Goal: Task Accomplishment & Management: Use online tool/utility

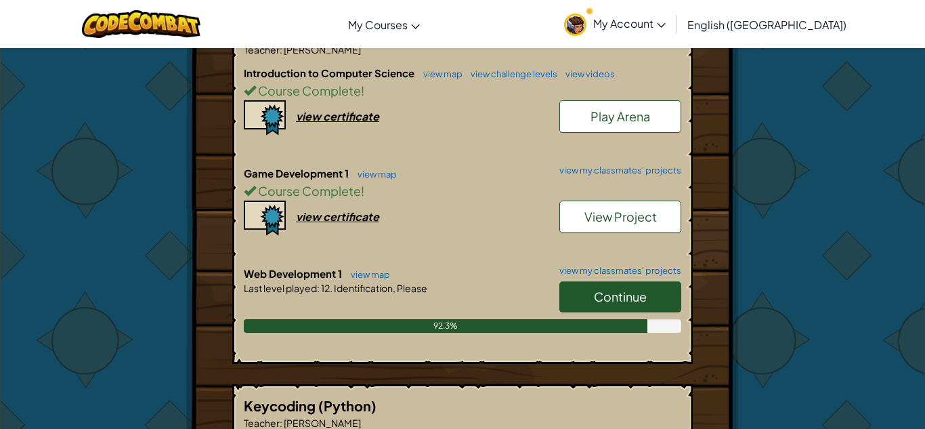
scroll to position [306, 0]
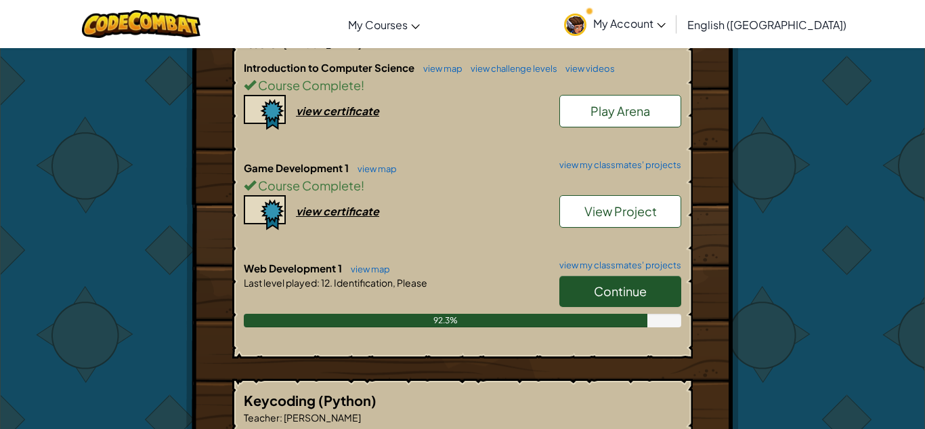
click at [567, 295] on link "Continue" at bounding box center [620, 291] width 122 height 31
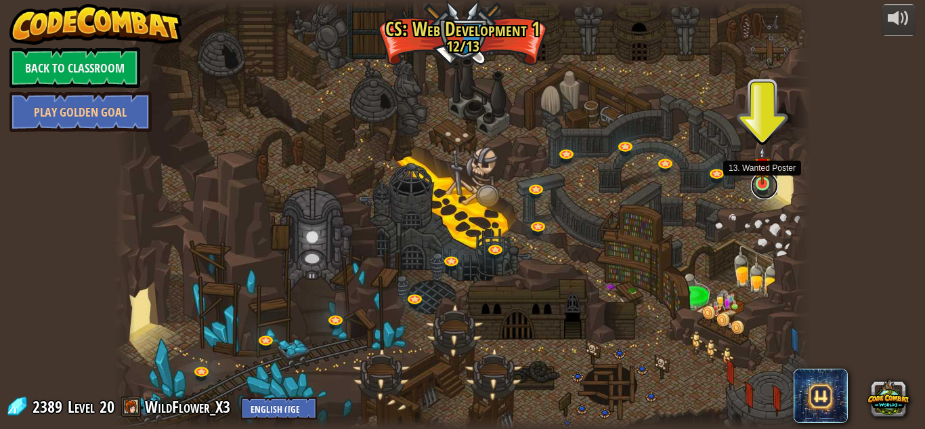
click at [763, 186] on link at bounding box center [764, 185] width 27 height 27
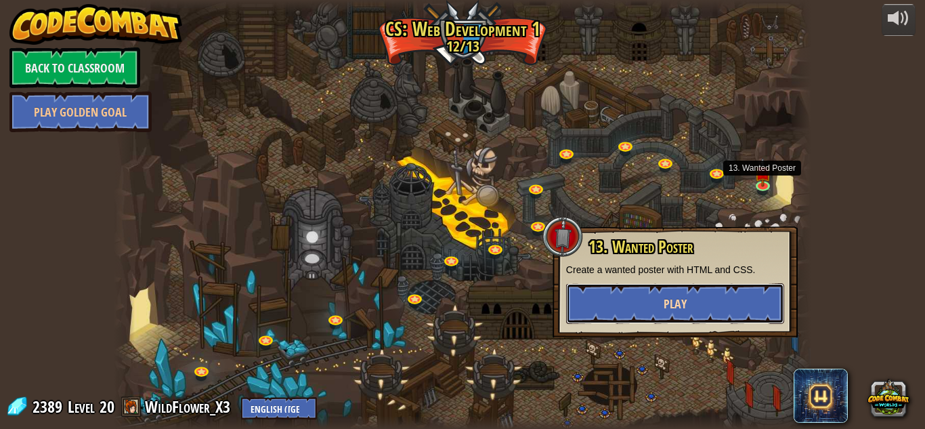
click at [731, 295] on button "Play" at bounding box center [675, 303] width 218 height 41
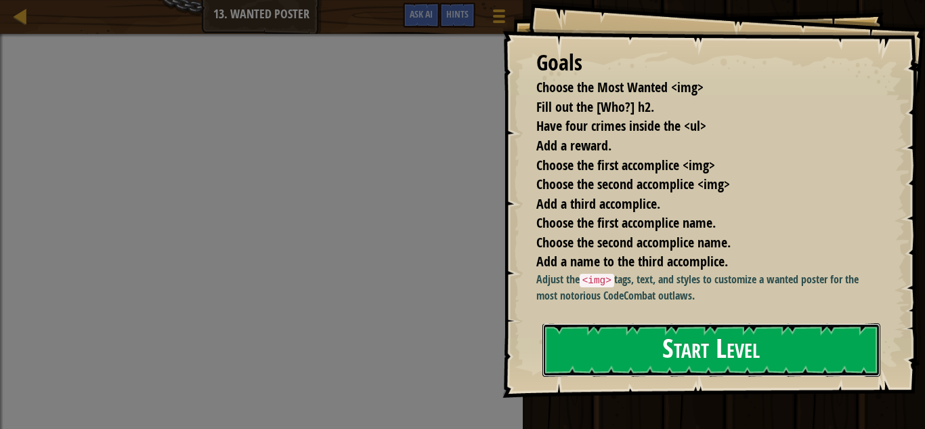
click at [710, 351] on button "Start Level" at bounding box center [711, 350] width 338 height 54
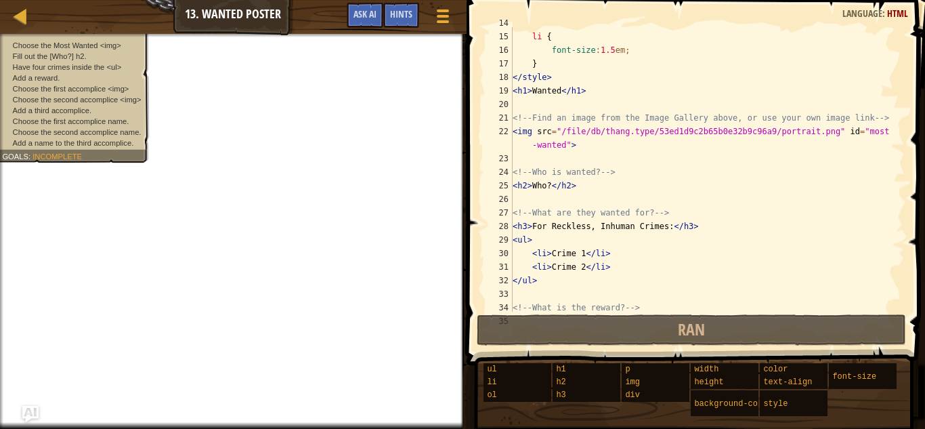
scroll to position [186, 0]
click at [788, 134] on div "} li { font-size : 1.5 em ; } </ style > < h1 > Wanted </ h1 > <!-- Find an ima…" at bounding box center [707, 174] width 395 height 312
click at [736, 137] on div "} li { font-size : 1.5 em ; } </ style > < h1 > Wanted </ h1 > <!-- Find an ima…" at bounding box center [707, 174] width 395 height 312
click at [698, 152] on div "} li { font-size : 1.5 em ; } </ style > < h1 > Wanted </ h1 > <!-- Find an ima…" at bounding box center [707, 174] width 395 height 312
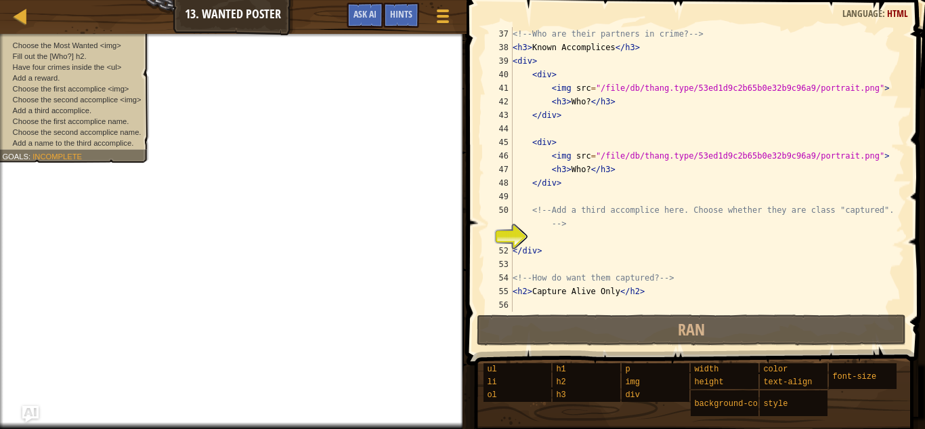
scroll to position [501, 0]
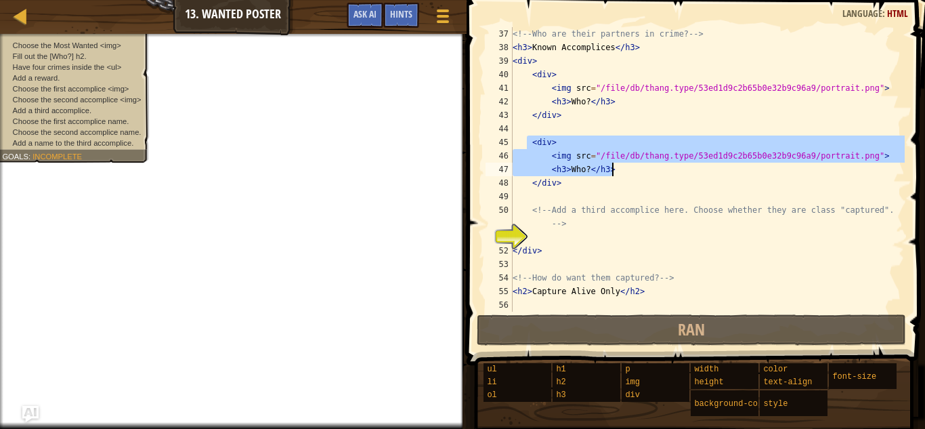
drag, startPoint x: 528, startPoint y: 136, endPoint x: 615, endPoint y: 171, distance: 93.3
click at [615, 171] on div "<!-- Who are their partners in crime? --> < h3 > Known Accomplices </ h3 > < di…" at bounding box center [707, 183] width 395 height 312
click at [615, 171] on div "<!-- Who are their partners in crime? --> < h3 > Known Accomplices </ h3 > < di…" at bounding box center [707, 169] width 395 height 284
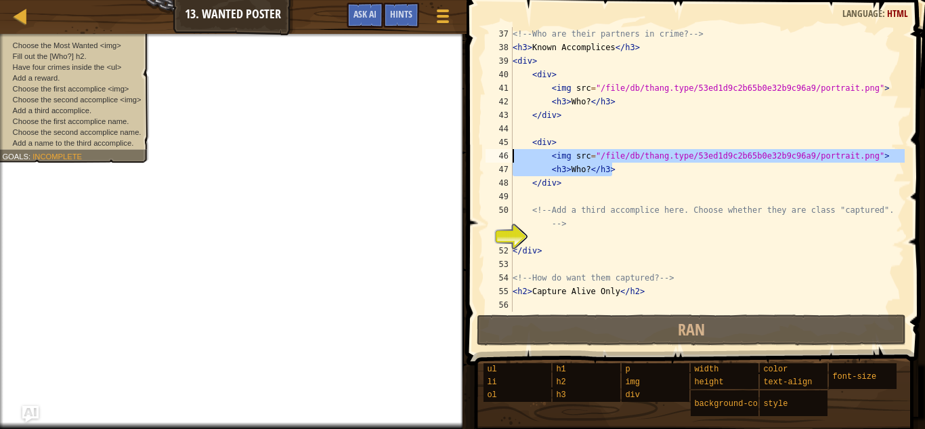
drag, startPoint x: 615, startPoint y: 171, endPoint x: 551, endPoint y: 159, distance: 64.7
click at [551, 159] on div "<!-- Who are their partners in crime? --> < h3 > Known Accomplices </ h3 > < di…" at bounding box center [707, 183] width 395 height 312
type textarea "<img src="/file/db/thang.type/53ed1d9c2b65b0e32b9c96a9/portrait.png"> <h3>Who?<…"
click at [549, 235] on div "<!-- Who are their partners in crime? --> < h3 > Known Accomplices </ h3 > < di…" at bounding box center [707, 183] width 395 height 312
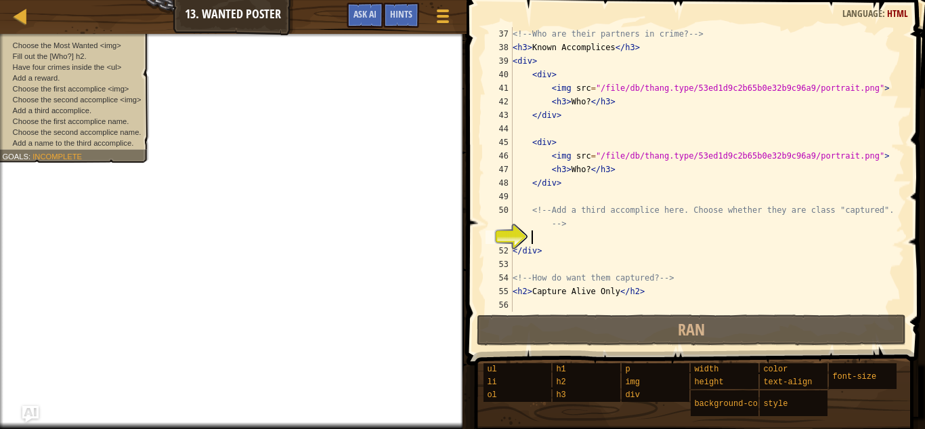
paste textarea "<h3>Who?</h3>"
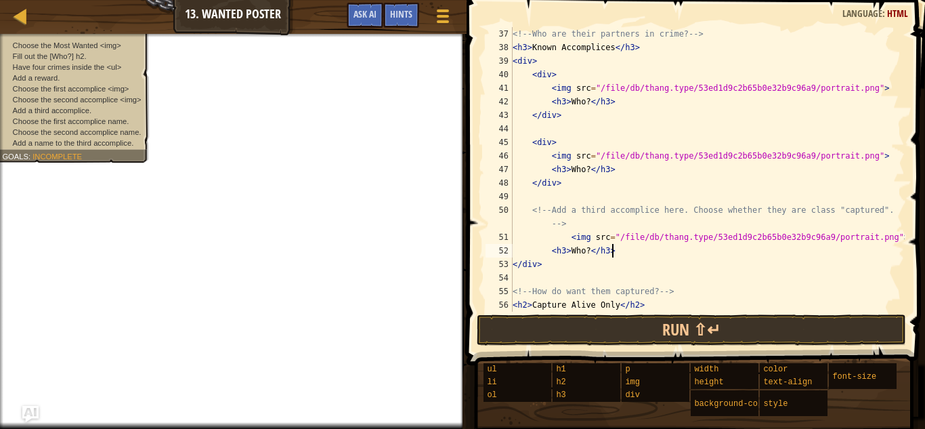
click at [568, 236] on div "<!-- Who are their partners in crime? --> < h3 > Known Accomplices </ h3 > < di…" at bounding box center [707, 183] width 395 height 312
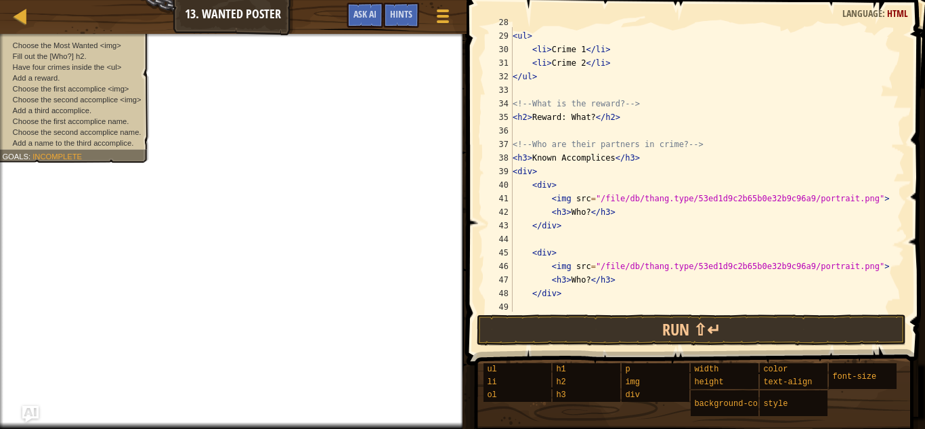
scroll to position [515, 0]
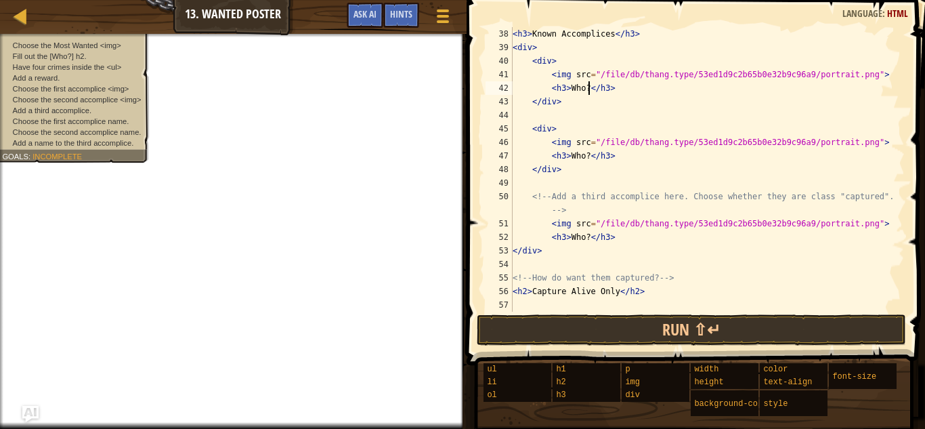
click at [589, 87] on div "< h3 > Known Accomplices </ h3 > < div > < div > < img src = "/file/db/thang.ty…" at bounding box center [707, 183] width 395 height 312
click at [587, 163] on div "< h3 > Known Accomplices </ h3 > < div > < div > < img src = "/file/db/thang.ty…" at bounding box center [707, 183] width 395 height 312
click at [589, 158] on div "< h3 > Known Accomplices </ h3 > < div > < div > < img src = "/file/db/thang.ty…" at bounding box center [707, 183] width 395 height 312
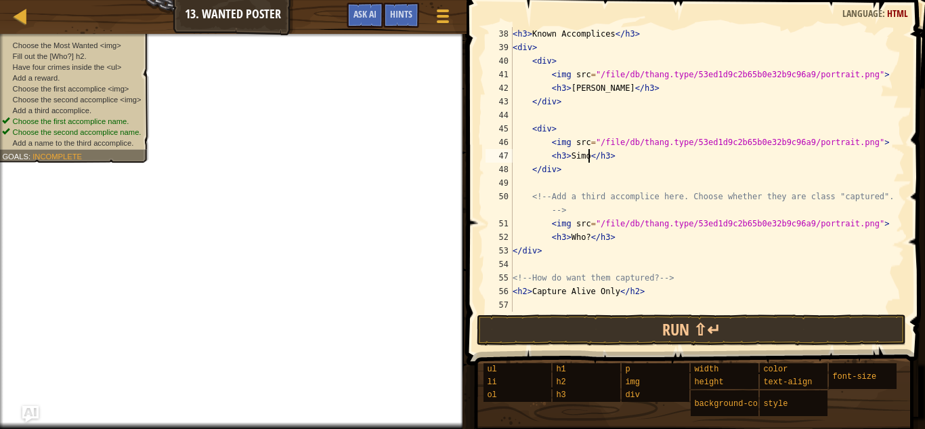
scroll to position [6, 12]
click at [590, 237] on div "< h3 > Known Accomplices </ h3 > < div > < div > < img src = "/file/db/thang.ty…" at bounding box center [707, 183] width 395 height 312
type textarea "<h3>[PERSON_NAME]</h3>"
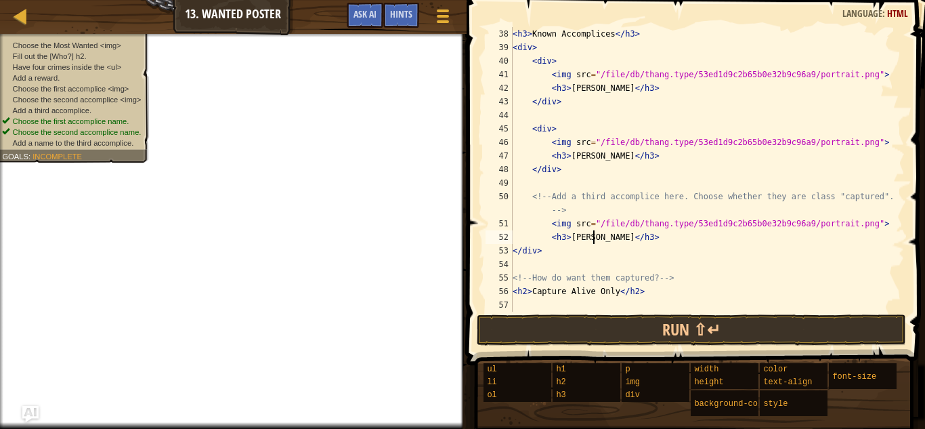
click at [674, 266] on div "< h3 > Known Accomplices </ h3 > < div > < div > < img src = "/file/db/thang.ty…" at bounding box center [707, 183] width 395 height 312
click at [634, 237] on div "< h3 > Known Accomplices </ h3 > < div > < div > < img src = "/file/db/thang.ty…" at bounding box center [707, 183] width 395 height 312
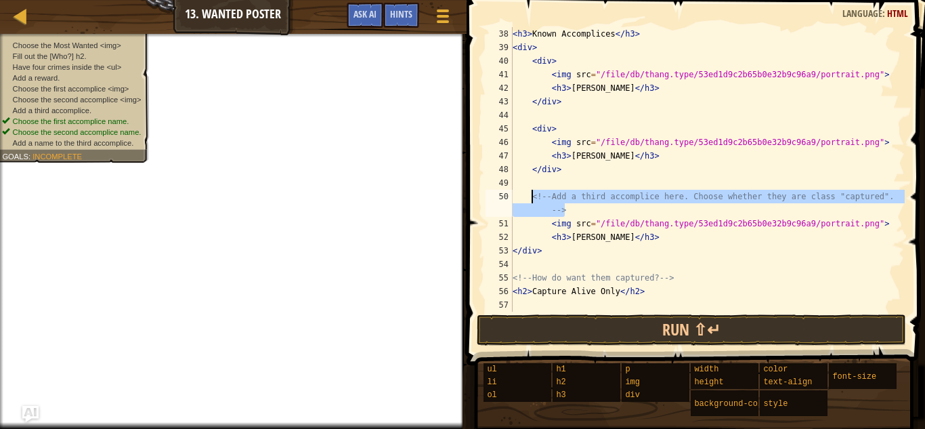
drag, startPoint x: 573, startPoint y: 209, endPoint x: 533, endPoint y: 196, distance: 42.0
click at [533, 196] on div "< h3 > Known Accomplices </ h3 > < div > < div > < img src = "/file/db/thang.ty…" at bounding box center [707, 183] width 395 height 312
type textarea "<!-- Add a third accomplice here. Choose whether they are class "captured". -->"
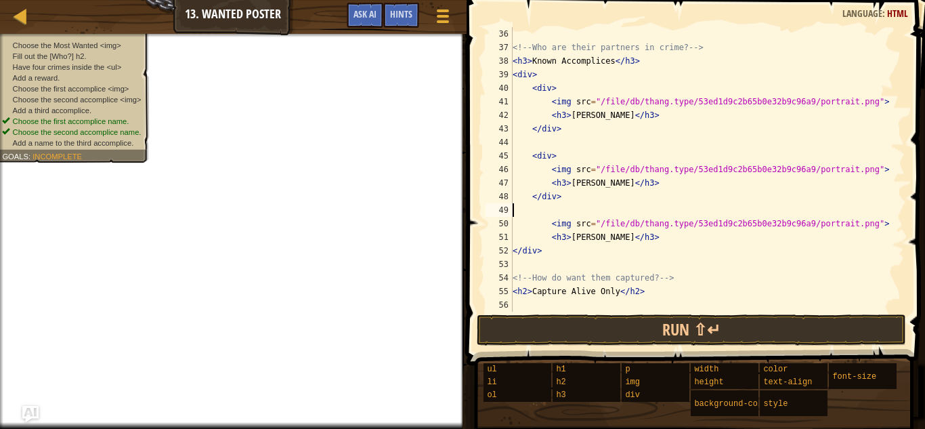
scroll to position [474, 0]
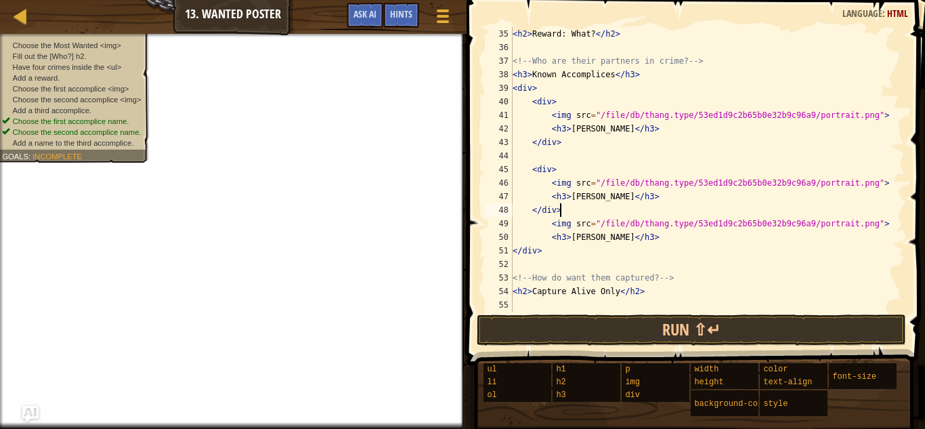
click at [632, 195] on div "< h2 > Reward: What? </ h2 > <!-- Who are their partners in crime? --> < h3 > K…" at bounding box center [707, 183] width 395 height 312
type textarea "<h3>[PERSON_NAME]</h3>"
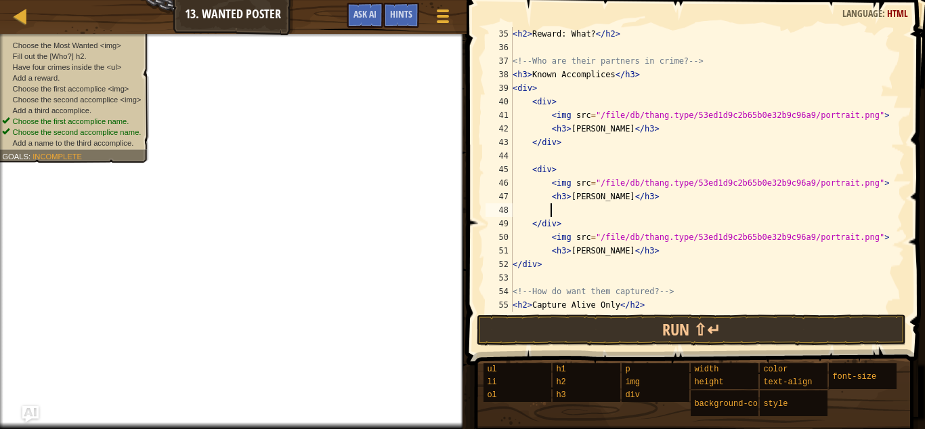
click at [513, 264] on div "< h2 > Reward: What? </ h2 > <!-- Who are their partners in crime? --> < h3 > K…" at bounding box center [707, 183] width 395 height 312
type textarea "</div>"
click at [664, 283] on div "< h2 > Reward: What? </ h2 > <!-- Who are their partners in crime? --> < h3 > K…" at bounding box center [707, 183] width 395 height 312
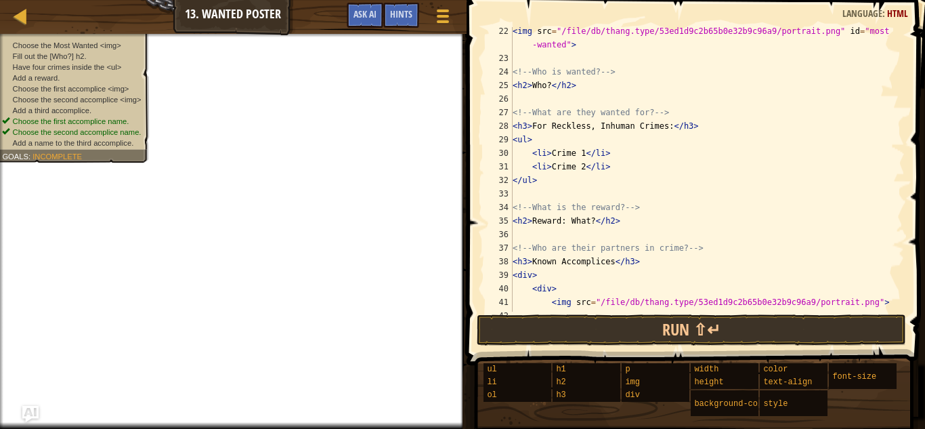
scroll to position [288, 0]
click at [585, 157] on div "< img src = "/file/db/thang.type/53ed1d9c2b65b0e32b9c96a9/portrait.png" id = "m…" at bounding box center [707, 186] width 395 height 325
click at [584, 173] on div "< img src = "/file/db/thang.type/53ed1d9c2b65b0e32b9c96a9/portrait.png" id = "m…" at bounding box center [707, 186] width 395 height 325
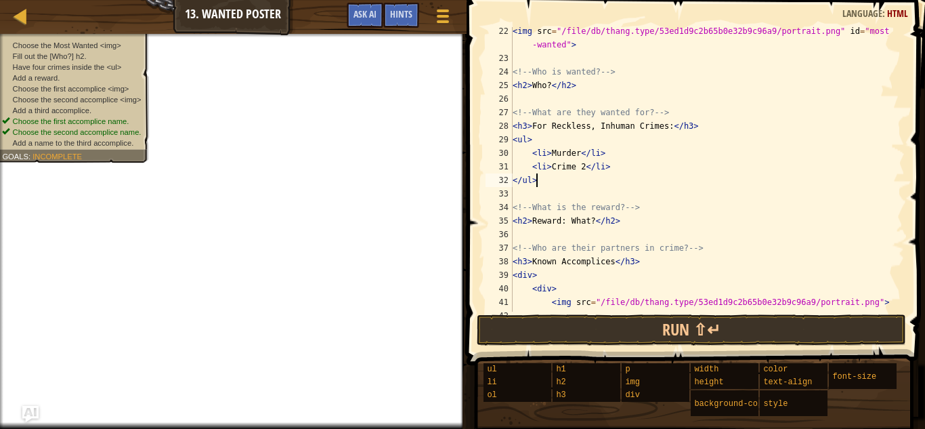
click at [584, 169] on div "< img src = "/file/db/thang.type/53ed1d9c2b65b0e32b9c96a9/portrait.png" id = "m…" at bounding box center [707, 186] width 395 height 325
type textarea "<li>Arson</li>"
drag, startPoint x: 532, startPoint y: 168, endPoint x: 599, endPoint y: 168, distance: 67.7
click at [599, 168] on div "< img src = "/file/db/thang.type/53ed1d9c2b65b0e32b9c96a9/portrait.png" id = "m…" at bounding box center [707, 186] width 395 height 325
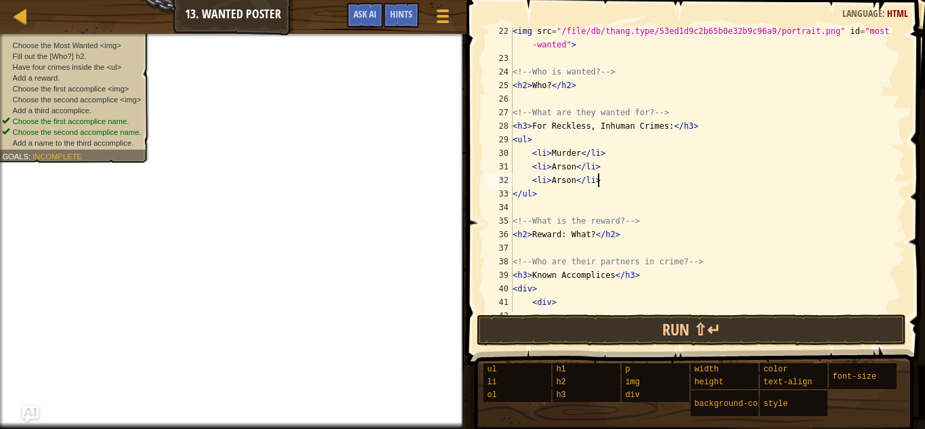
scroll to position [6, 2]
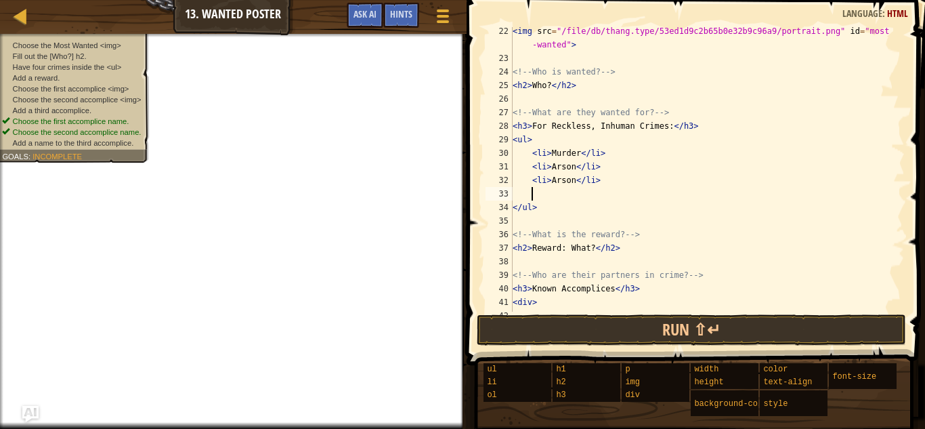
paste textarea "<li>Arson</li>"
click at [577, 179] on div "< img src = "/file/db/thang.type/53ed1d9c2b65b0e32b9c96a9/portrait.png" id = "m…" at bounding box center [707, 186] width 395 height 325
click at [575, 201] on div "< img src = "/file/db/thang.type/53ed1d9c2b65b0e32b9c96a9/portrait.png" id = "m…" at bounding box center [707, 186] width 395 height 325
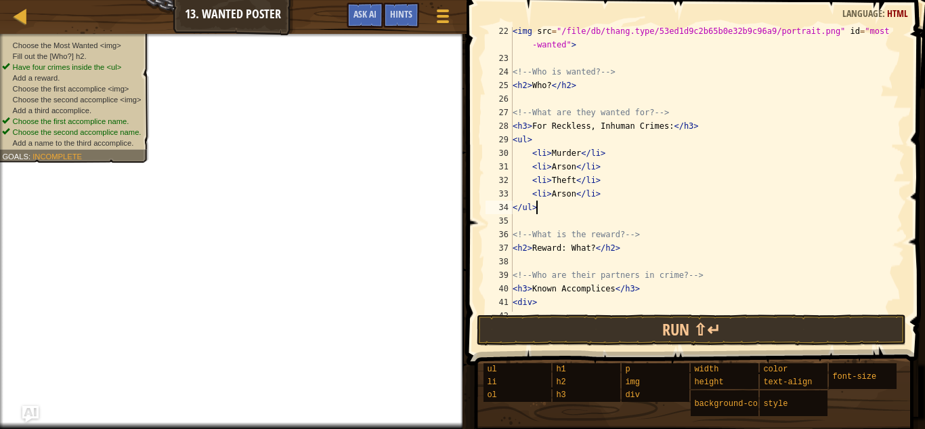
click at [574, 192] on div "< img src = "/file/db/thang.type/53ed1d9c2b65b0e32b9c96a9/portrait.png" id = "m…" at bounding box center [707, 186] width 395 height 325
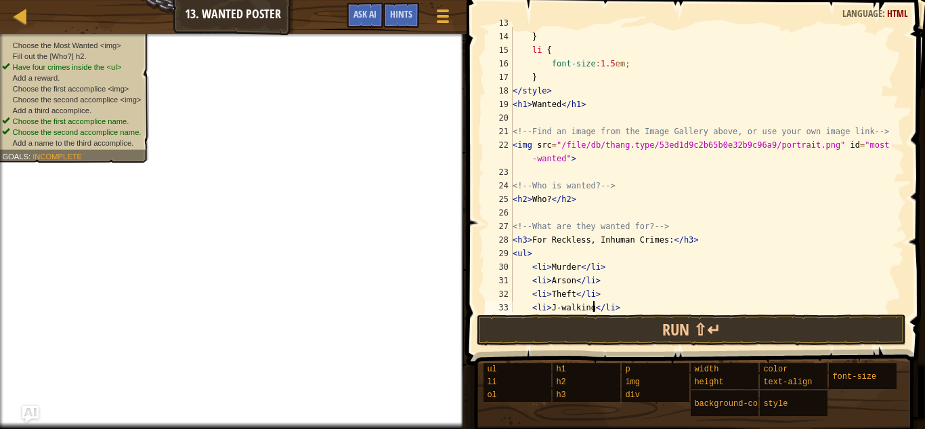
scroll to position [173, 0]
click at [550, 194] on div "font-size : 1.5 em ; } li { font-size : 1.5 em ; } </ style > < h1 > Wanted </ …" at bounding box center [707, 173] width 395 height 312
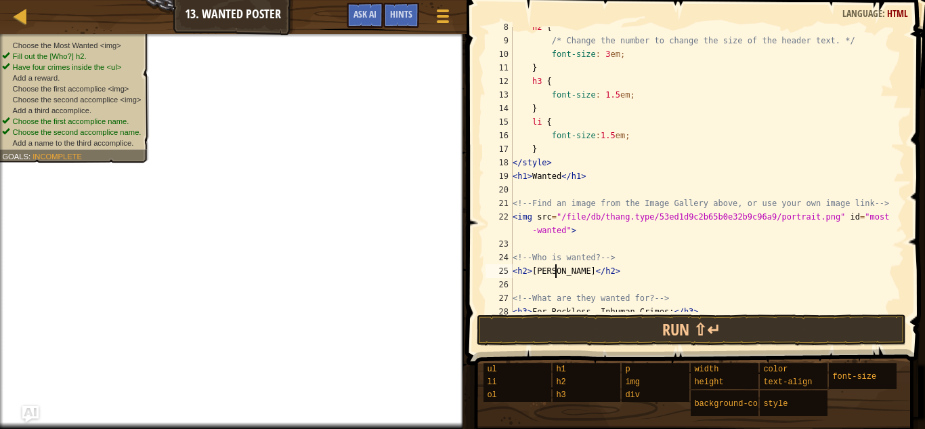
scroll to position [102, 0]
click at [547, 216] on div "h2 { /* Change the number to change the size of the header text. */ font-size :…" at bounding box center [707, 176] width 395 height 312
click at [526, 218] on div "h2 { /* Change the number to change the size of the header text. */ font-size :…" at bounding box center [707, 176] width 395 height 312
click at [408, 12] on span "Hints" at bounding box center [401, 13] width 22 height 13
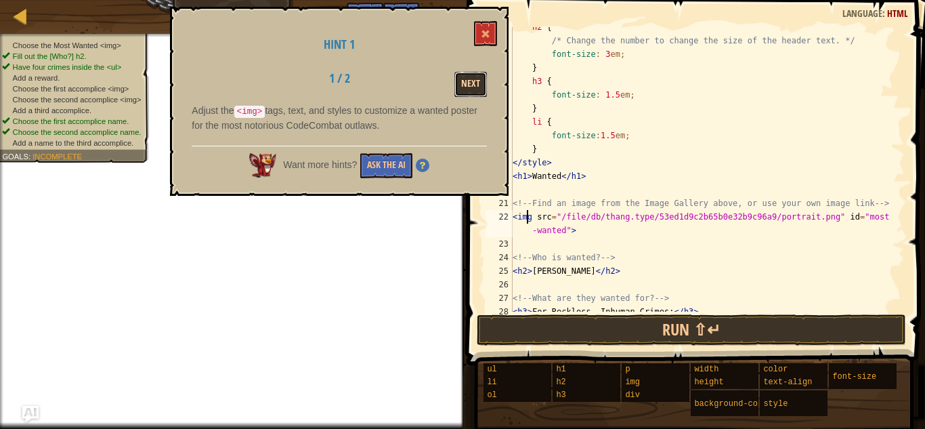
click at [460, 89] on button "Next" at bounding box center [470, 84] width 33 height 25
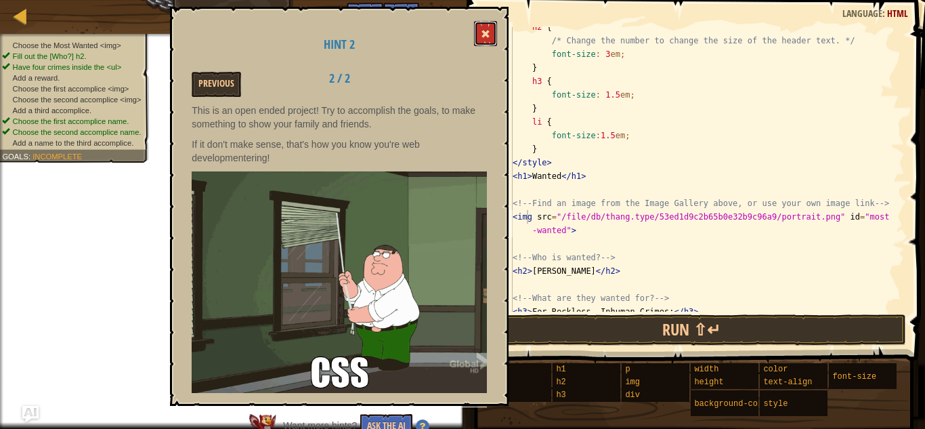
click at [479, 45] on button at bounding box center [485, 33] width 23 height 25
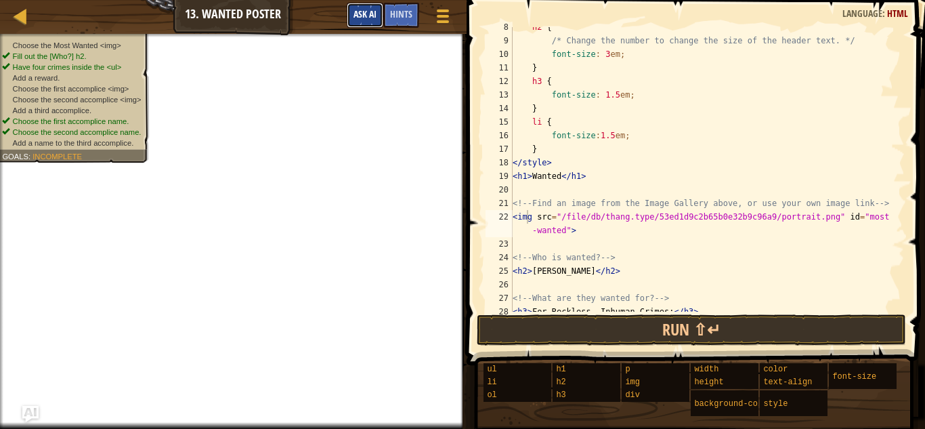
click at [375, 15] on span "Ask AI" at bounding box center [365, 13] width 23 height 13
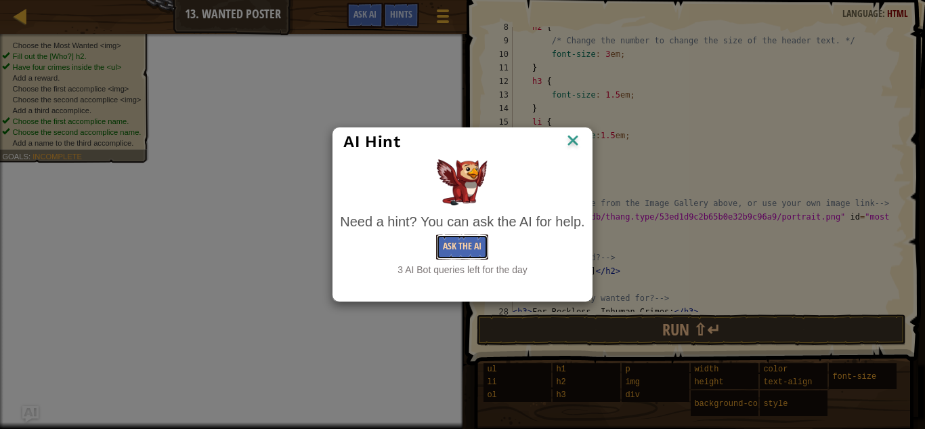
click at [469, 248] on button "Ask the AI" at bounding box center [462, 246] width 52 height 25
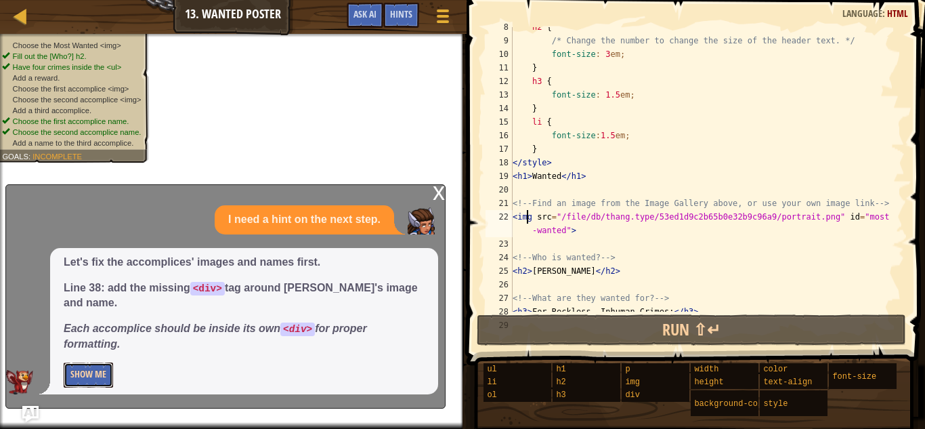
click at [88, 380] on button "Show Me" at bounding box center [88, 374] width 49 height 25
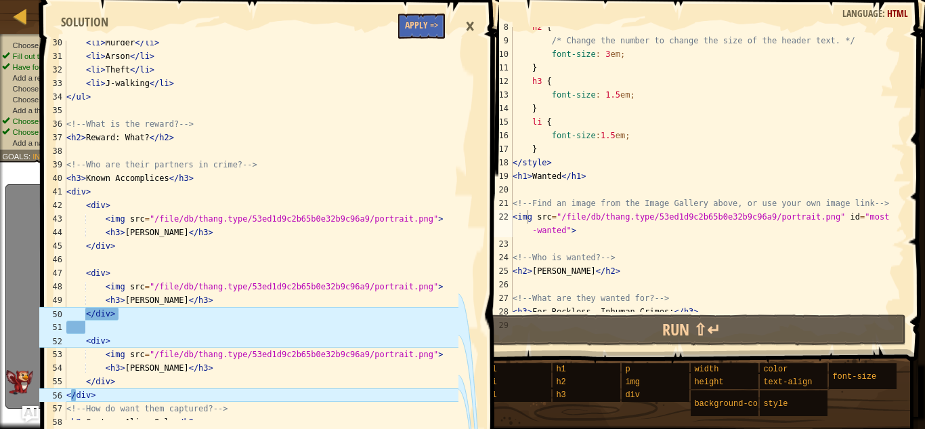
scroll to position [433, 0]
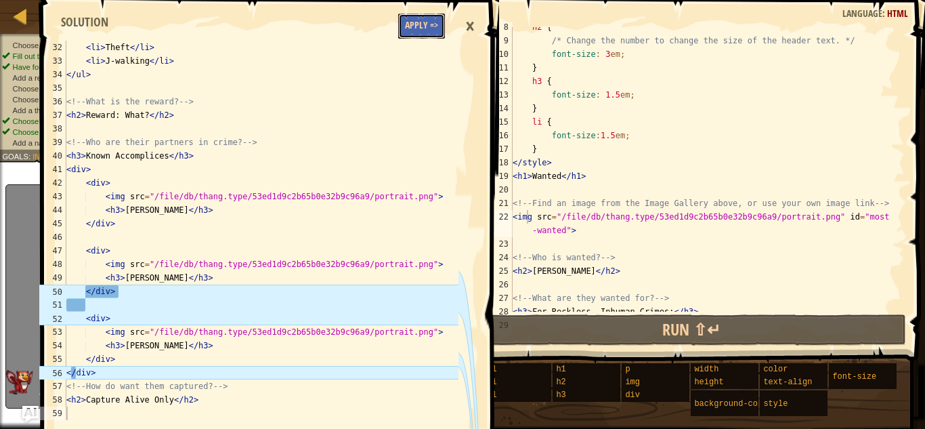
click at [426, 35] on button "Apply =>" at bounding box center [421, 26] width 47 height 25
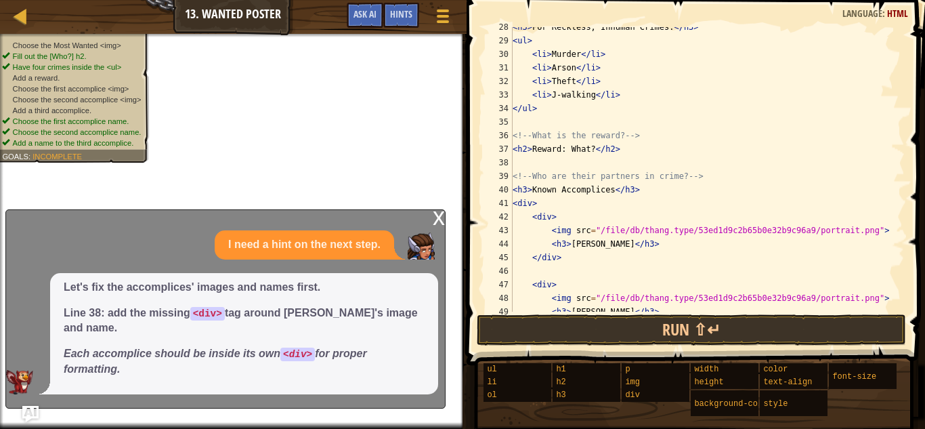
scroll to position [412, 0]
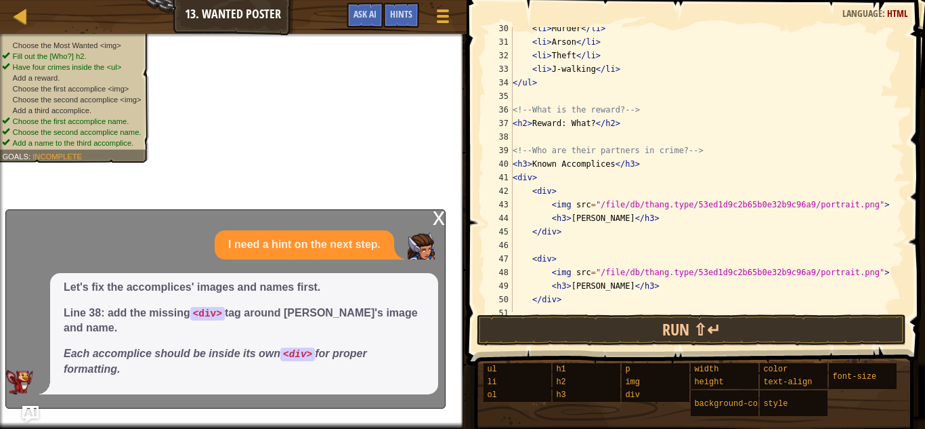
click at [436, 223] on div "x" at bounding box center [439, 217] width 12 height 14
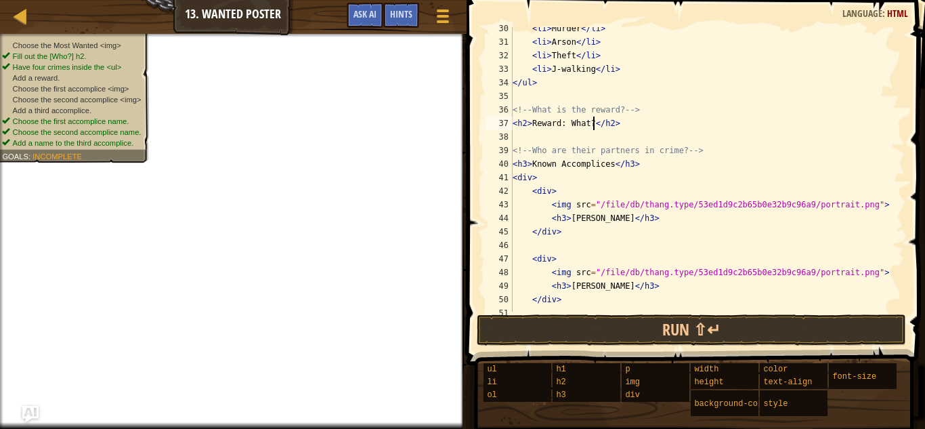
click at [593, 125] on div "< li > Murder </ li > < li > Arson </ li > < li > Theft </ li > < li > J-walkin…" at bounding box center [707, 178] width 395 height 312
type textarea "<h2>Reward: $100,000</h2>"
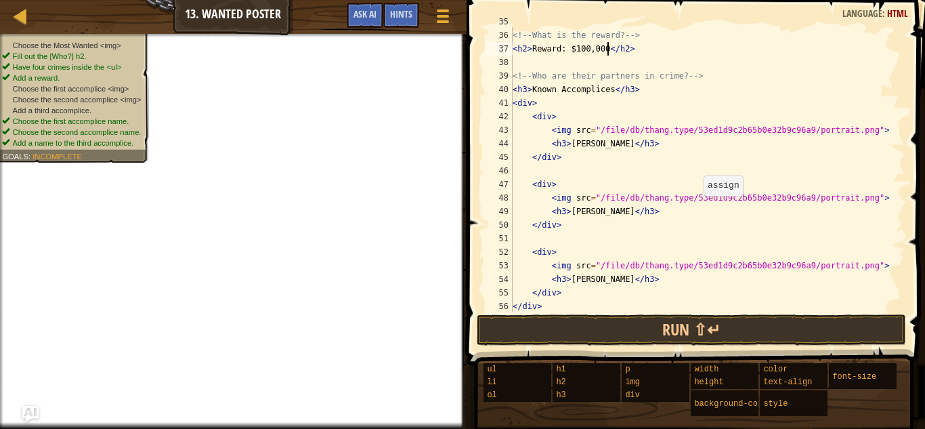
scroll to position [528, 0]
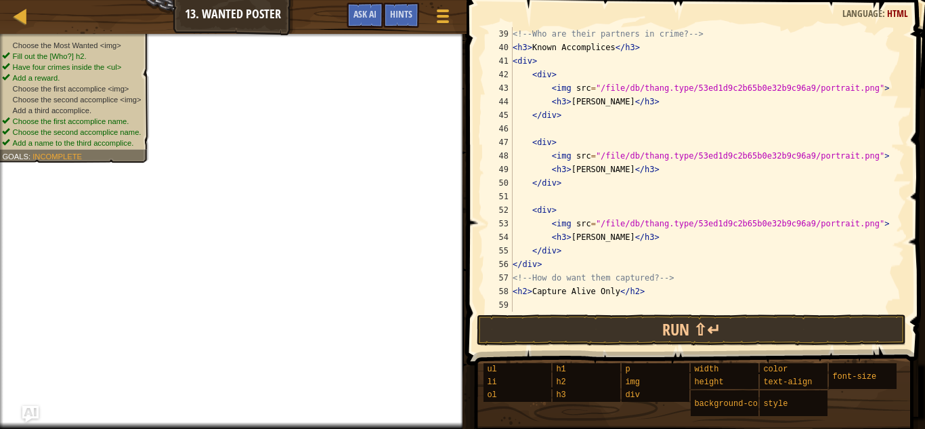
click at [540, 195] on div "<!-- Who are their partners in crime? --> < h3 > Known Accomplices </ h3 > < di…" at bounding box center [707, 183] width 395 height 312
type textarea "</div>"
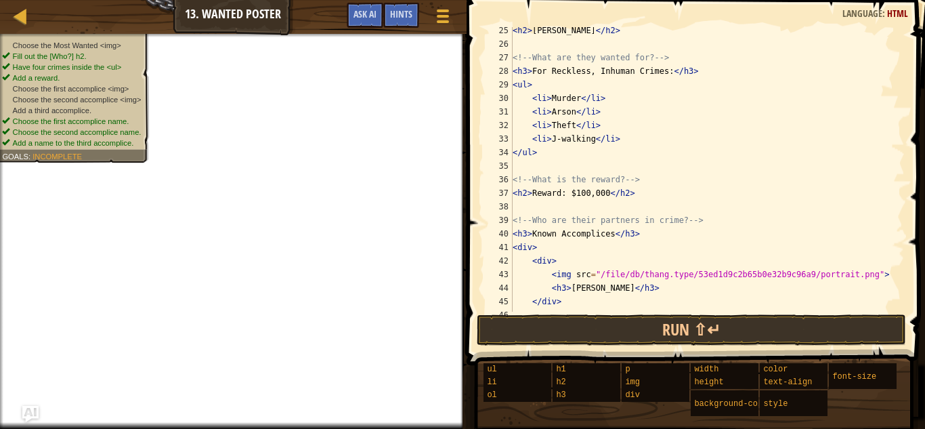
scroll to position [322, 0]
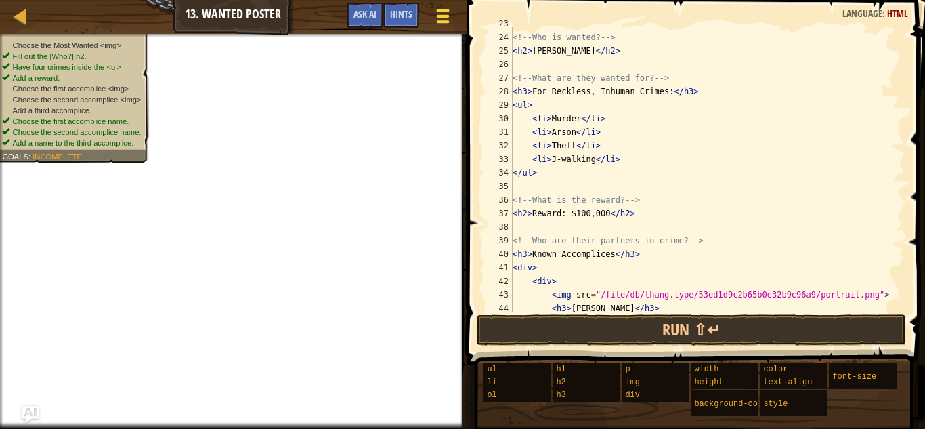
click at [443, 20] on span at bounding box center [442, 21] width 13 height 3
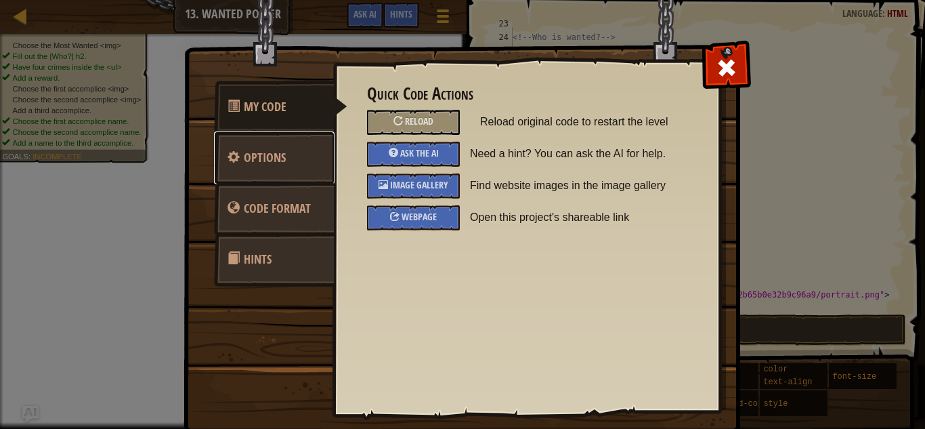
click at [299, 156] on link "Options" at bounding box center [274, 157] width 121 height 53
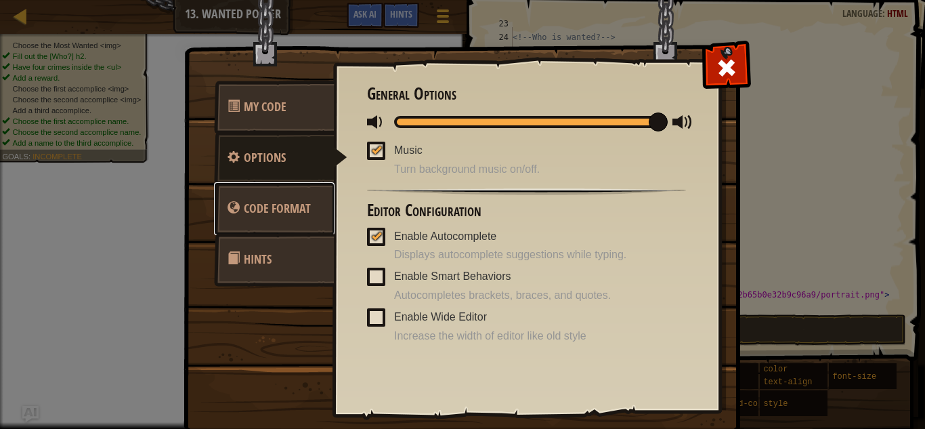
click at [276, 220] on link "Code Format" at bounding box center [274, 208] width 121 height 53
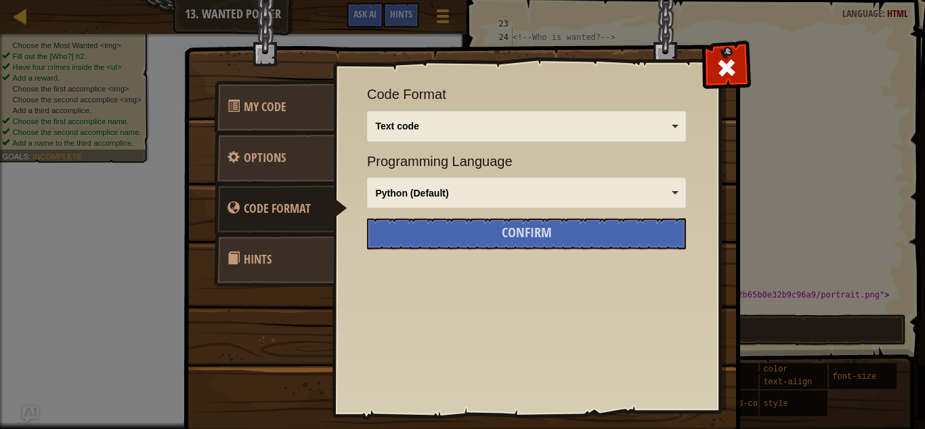
click at [274, 246] on link "Hints" at bounding box center [274, 259] width 121 height 53
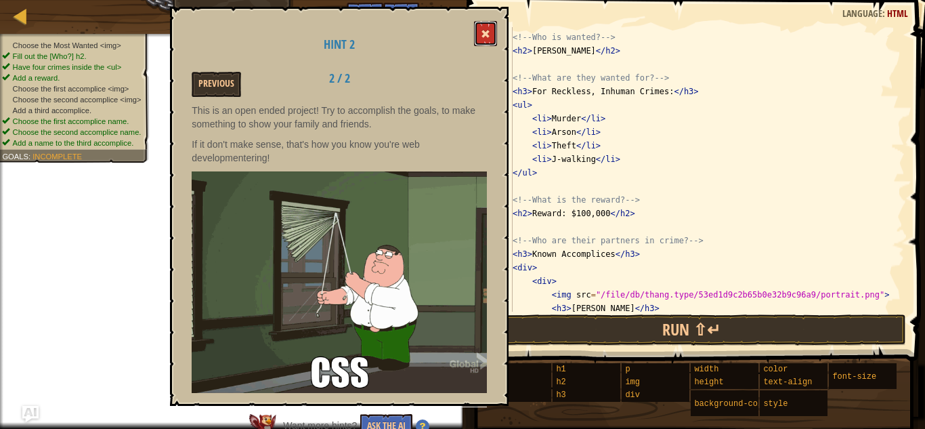
click at [482, 32] on span at bounding box center [485, 33] width 9 height 9
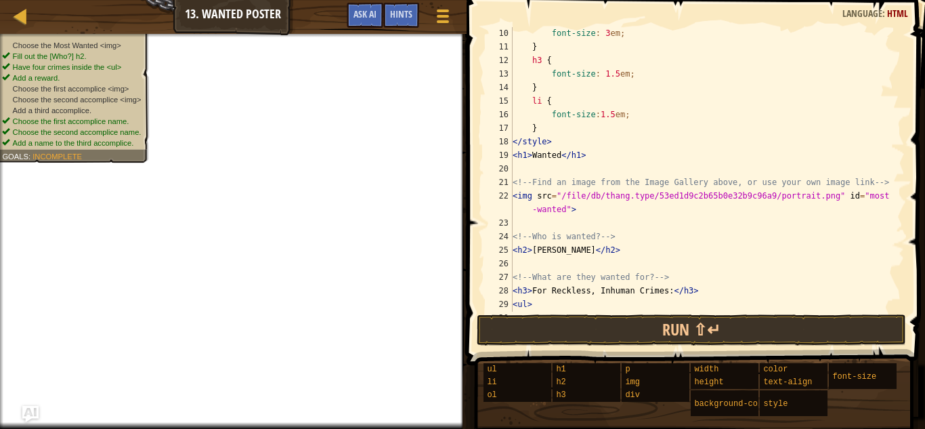
scroll to position [123, 0]
click at [672, 200] on div "font-size : 3 em ; } h3 { font-size : 1.5 em ; } li { font-size : 1.5 em ; } </…" at bounding box center [707, 182] width 395 height 312
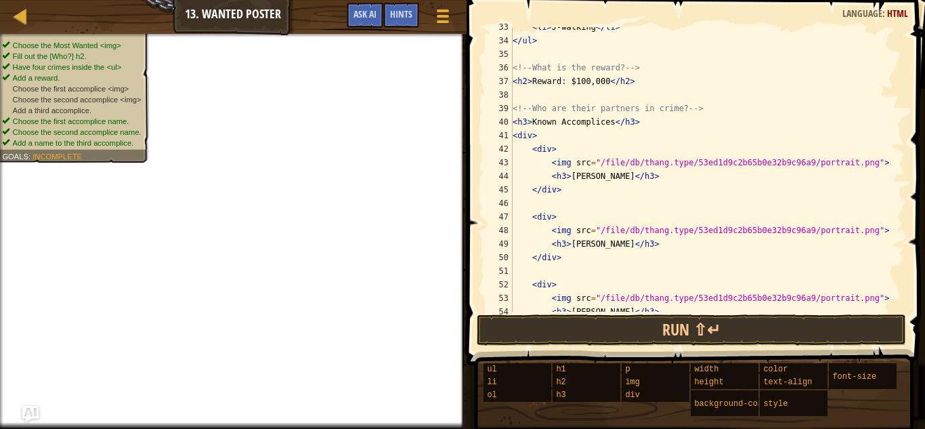
scroll to position [485, 0]
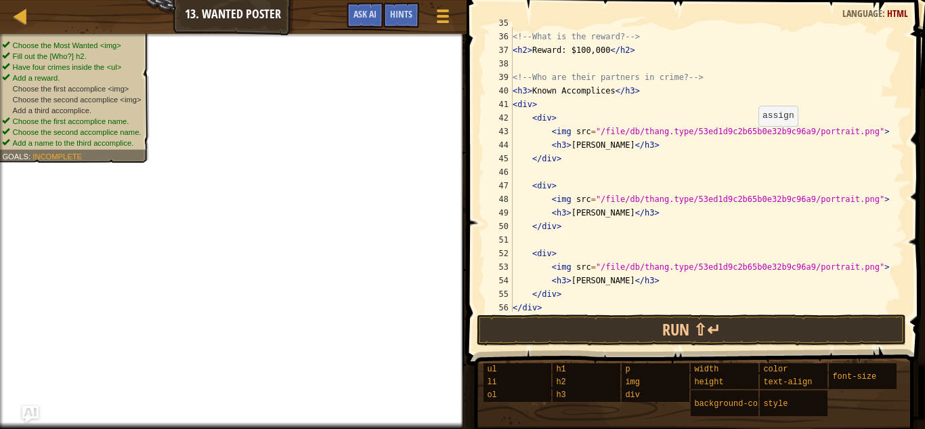
click at [751, 131] on div "<!-- What is the reward? --> < h2 > Reward: $100,000 </ h2 > <!-- Who are their…" at bounding box center [707, 172] width 395 height 312
click at [709, 202] on div "<!-- What is the reward? --> < h2 > Reward: $100,000 </ h2 > <!-- Who are their…" at bounding box center [707, 172] width 395 height 312
click at [761, 258] on div "<!-- What is the reward? --> < h2 > Reward: $100,000 </ h2 > <!-- Who are their…" at bounding box center [707, 172] width 395 height 312
click at [761, 265] on div "<!-- What is the reward? --> < h2 > Reward: $100,000 </ h2 > <!-- Who are their…" at bounding box center [707, 172] width 395 height 312
type textarea "<img src="/file/db/thang.type/53ed1d9c2b65be32b9c96a9/portrait.png">"
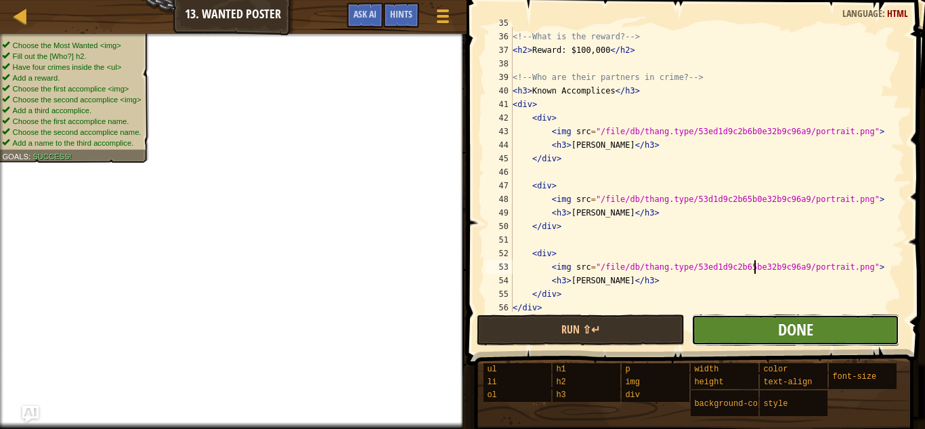
click at [812, 331] on span "Done" at bounding box center [795, 329] width 35 height 22
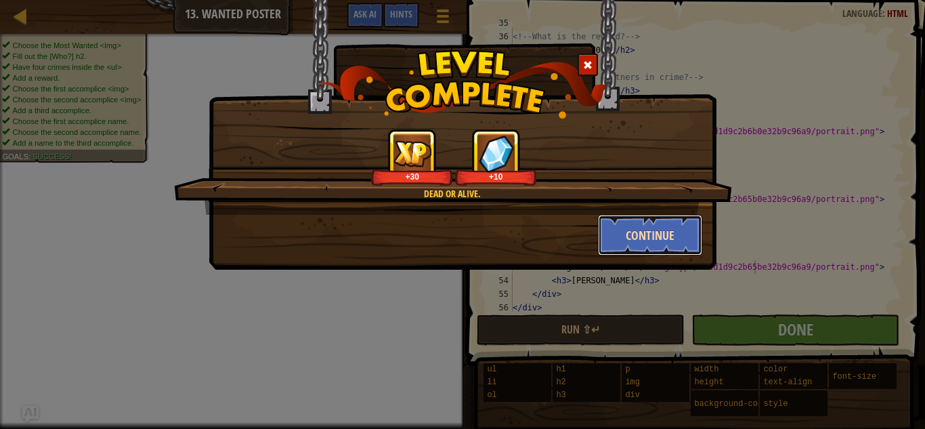
click at [625, 247] on button "Continue" at bounding box center [650, 235] width 105 height 41
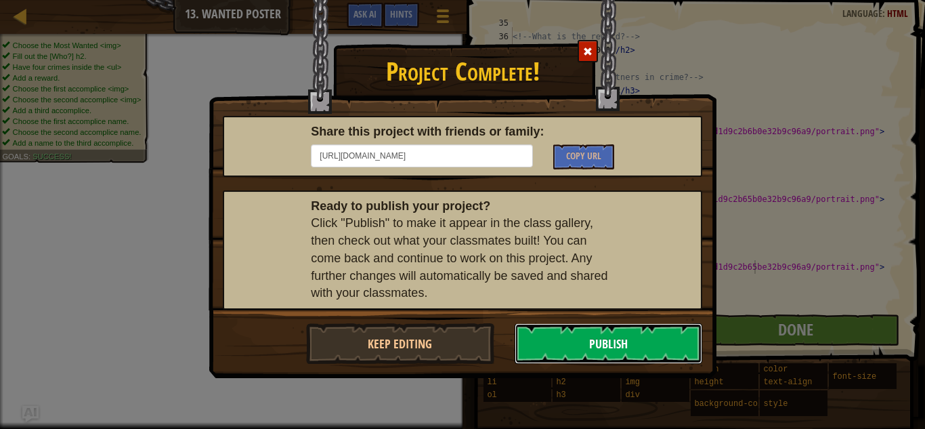
click at [536, 341] on button "Publish" at bounding box center [609, 343] width 188 height 41
